Goal: Task Accomplishment & Management: Manage account settings

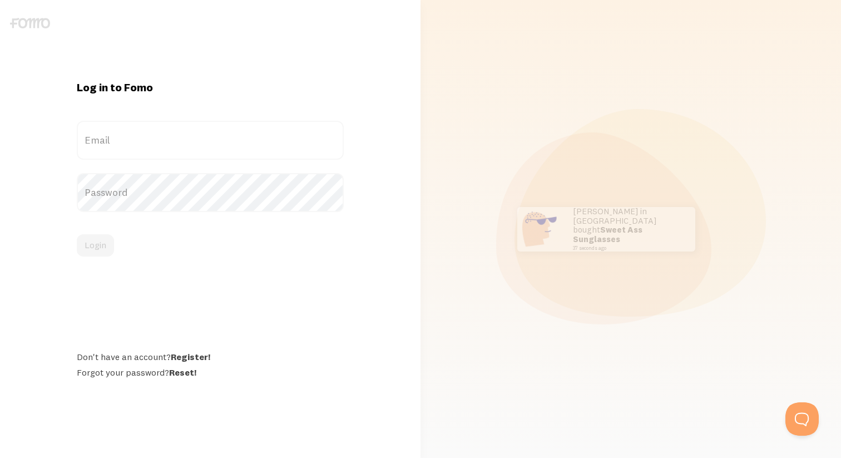
click at [239, 143] on label "Email" at bounding box center [210, 140] width 267 height 39
click at [239, 143] on input "Email" at bounding box center [210, 140] width 267 height 39
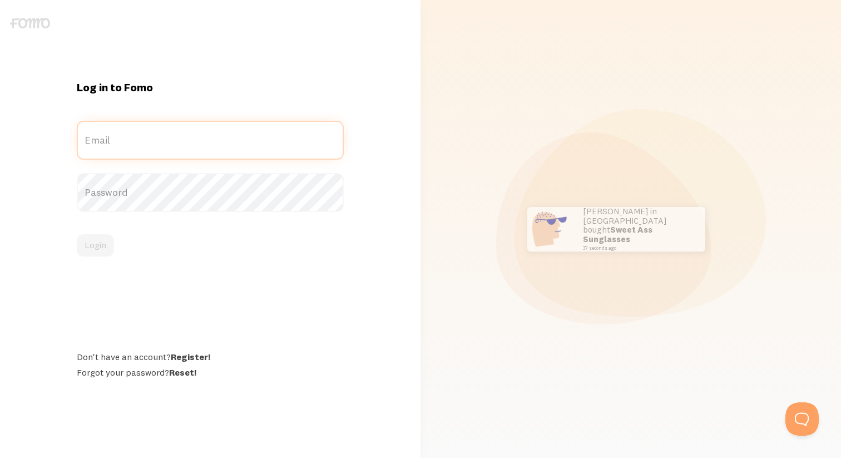
paste input "access@purplefire.io"
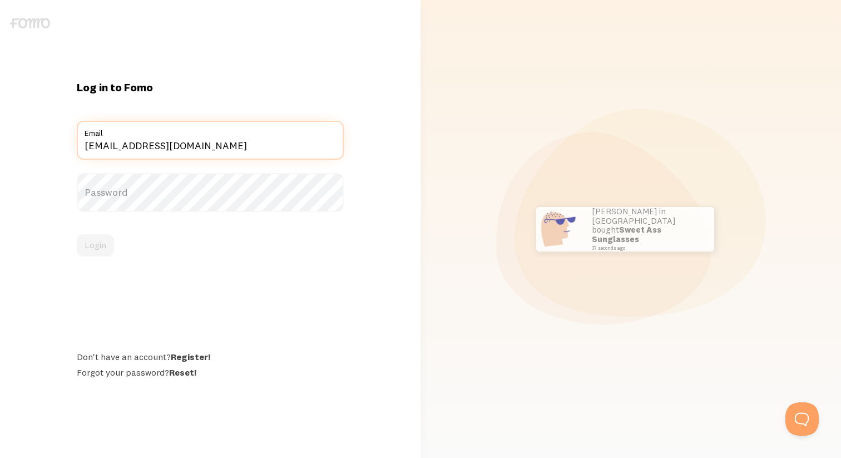
type input "access@purplefire.io"
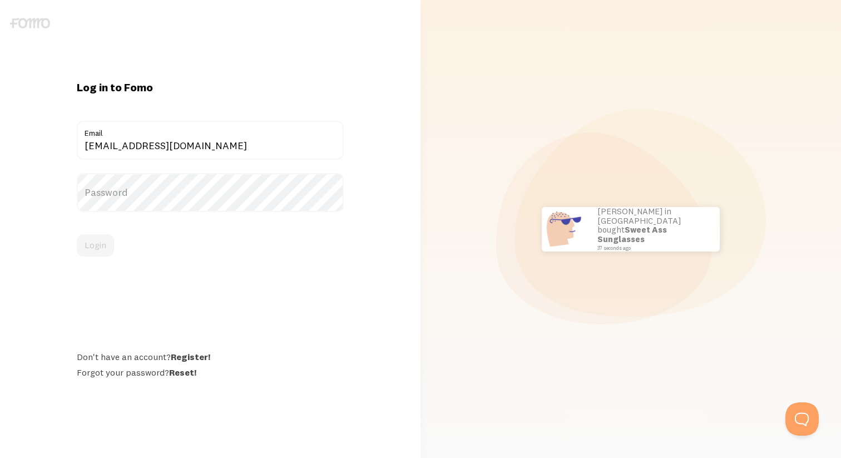
click at [232, 201] on label "Password" at bounding box center [210, 192] width 267 height 39
click at [98, 246] on button "Login" at bounding box center [95, 245] width 37 height 22
